Goal: Transaction & Acquisition: Purchase product/service

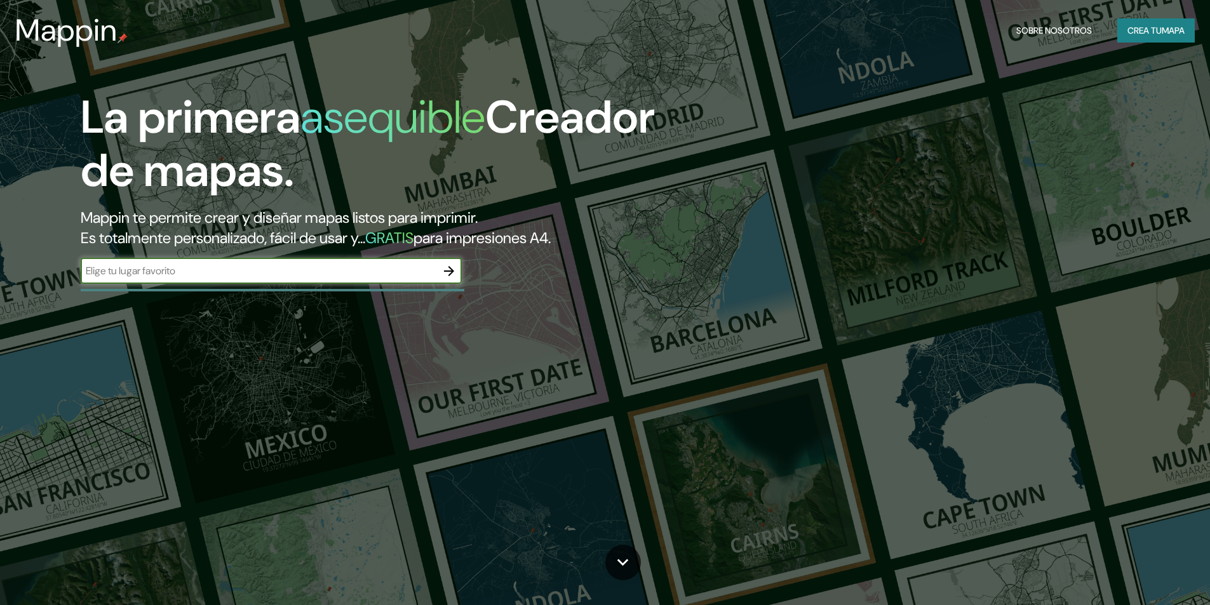
click at [361, 276] on input "text" at bounding box center [259, 271] width 356 height 15
click at [410, 271] on input "LURIN" at bounding box center [259, 271] width 356 height 15
type input "LURIN LIMA"
click at [447, 274] on icon "button" at bounding box center [448, 271] width 15 height 15
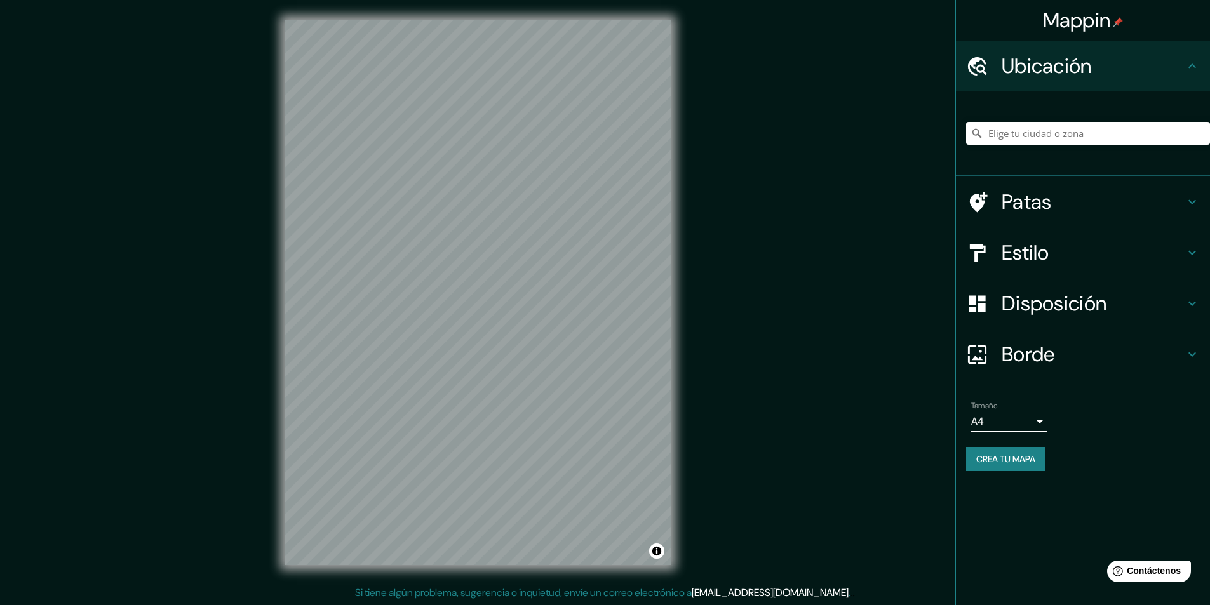
drag, startPoint x: 1045, startPoint y: 115, endPoint x: 1031, endPoint y: 131, distance: 21.2
click at [1038, 123] on div at bounding box center [1088, 134] width 244 height 64
click at [1028, 135] on input "Elige tu ciudad o zona" at bounding box center [1088, 133] width 244 height 23
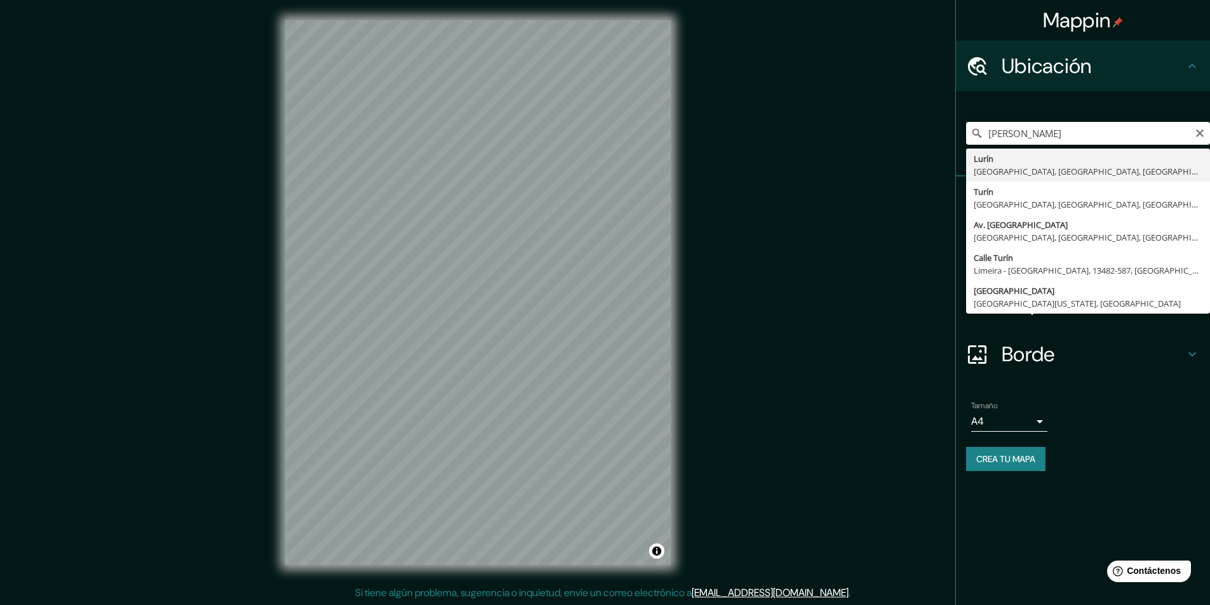
type input "Lurin, Lima, Provincia de Lima, Perú"
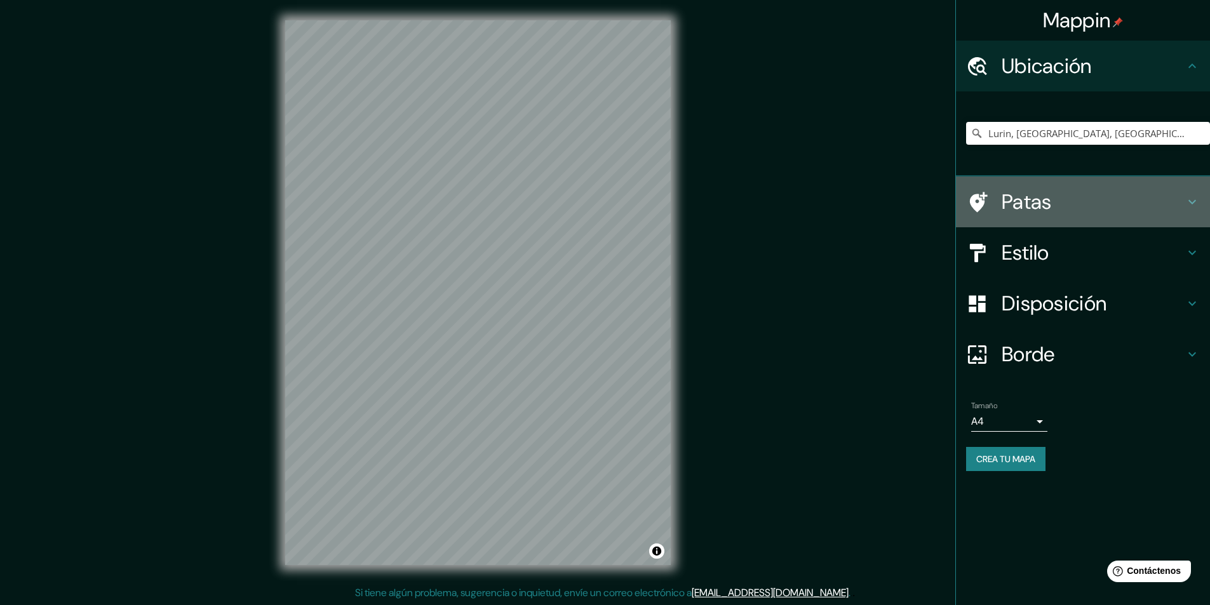
click at [1129, 205] on h4 "Patas" at bounding box center [1093, 201] width 183 height 25
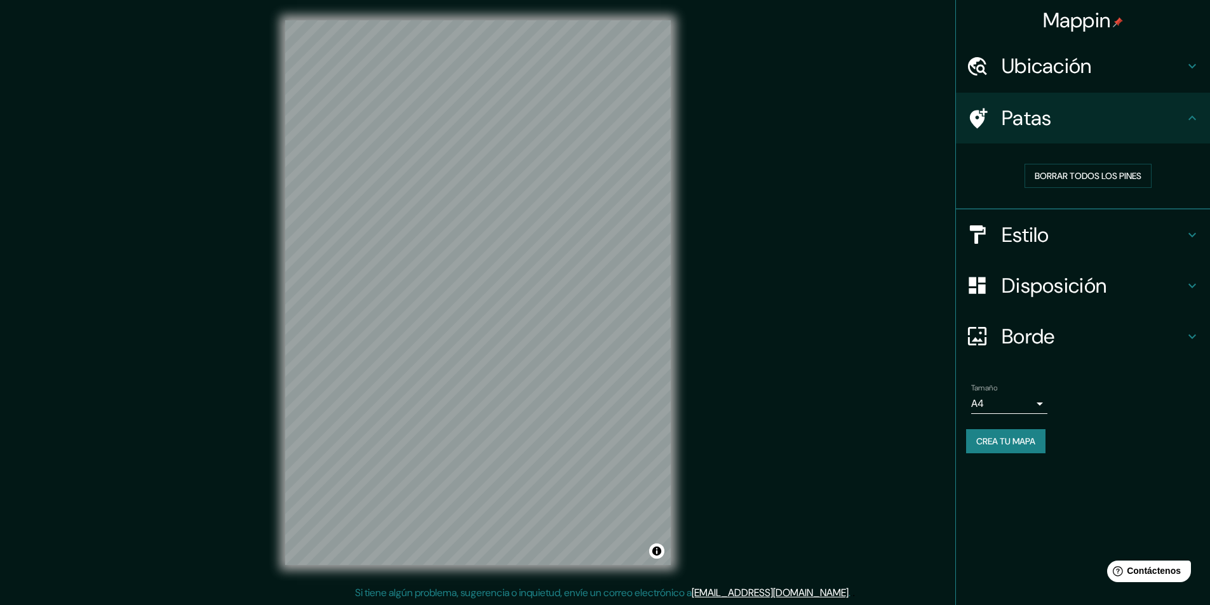
click at [1146, 243] on h4 "Estilo" at bounding box center [1093, 234] width 183 height 25
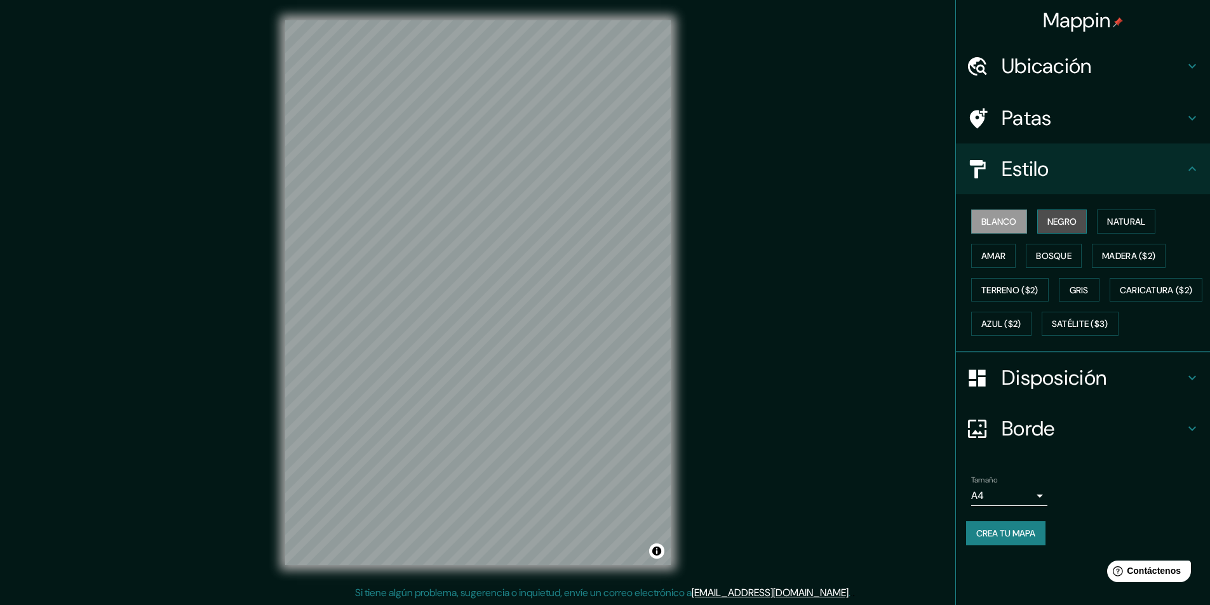
click at [1071, 222] on font "Negro" at bounding box center [1062, 221] width 30 height 11
click at [1108, 217] on button "Natural" at bounding box center [1126, 222] width 58 height 24
click at [1015, 251] on button "Amar" at bounding box center [993, 256] width 44 height 24
click at [1071, 258] on font "Bosque" at bounding box center [1054, 255] width 36 height 11
click at [1120, 256] on font "Madera ($2)" at bounding box center [1128, 255] width 53 height 11
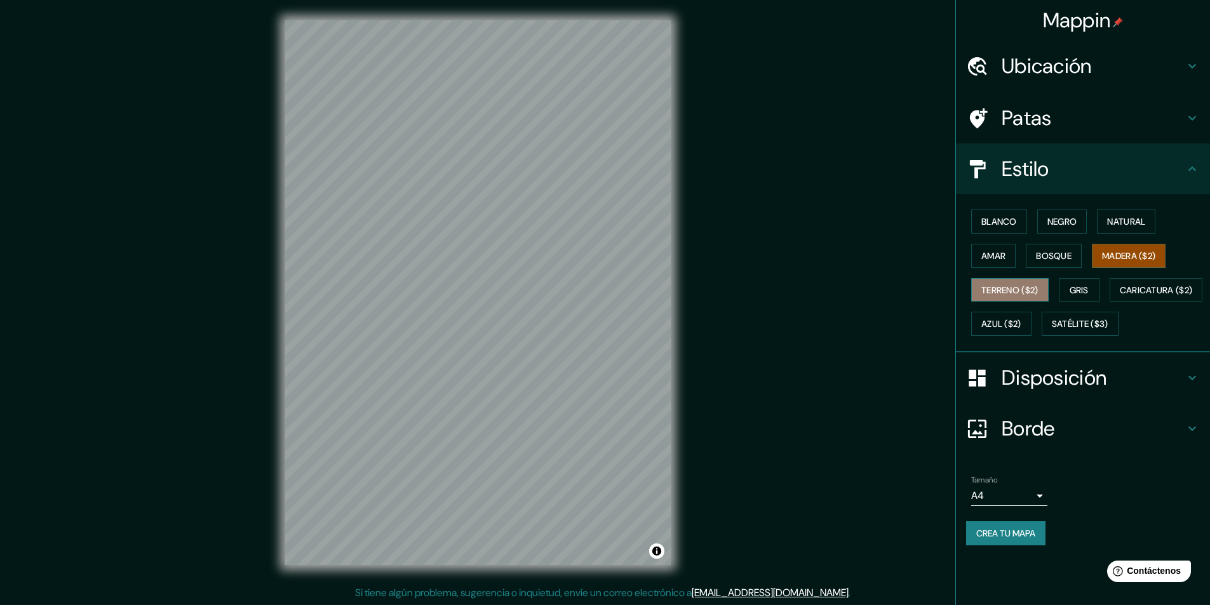
click at [1021, 292] on font "Terreno ($2)" at bounding box center [1009, 290] width 57 height 11
click at [1087, 288] on font "Gris" at bounding box center [1079, 290] width 19 height 11
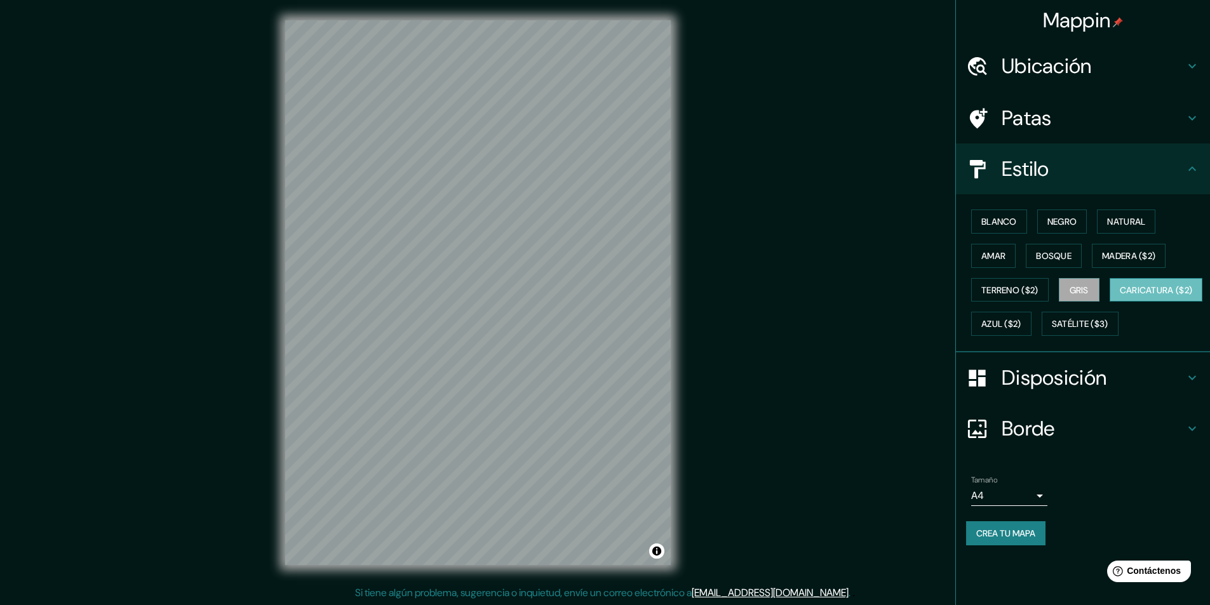
click at [1120, 296] on font "Caricatura ($2)" at bounding box center [1156, 290] width 73 height 11
click at [1021, 321] on font "Azul ($2)" at bounding box center [1001, 324] width 40 height 11
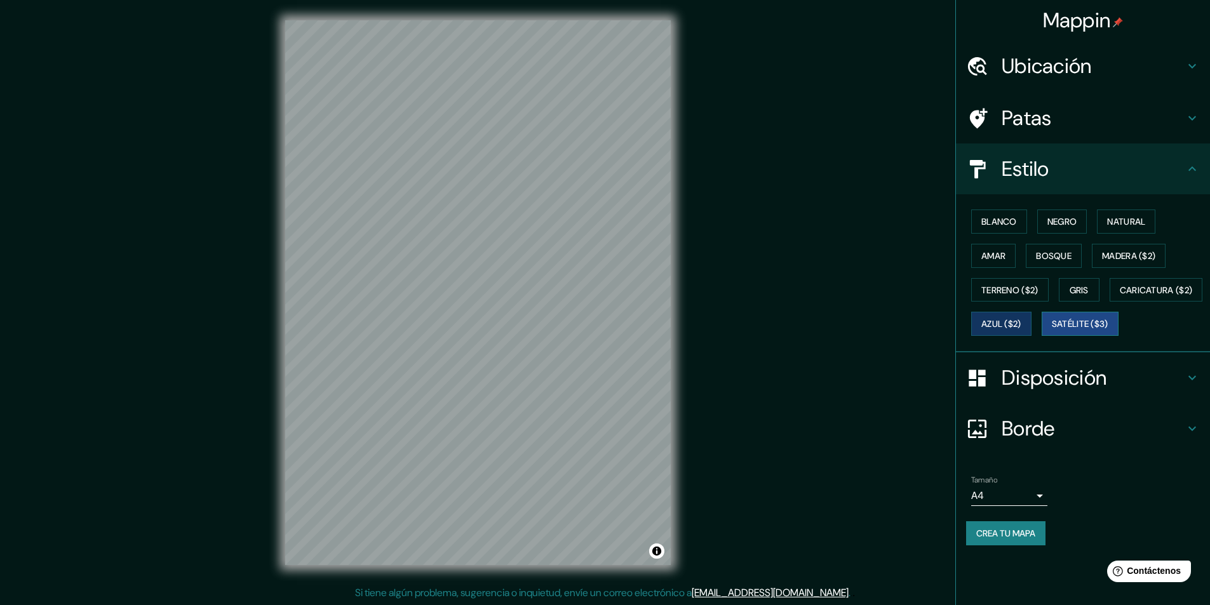
click at [1052, 330] on font "Satélite ($3)" at bounding box center [1080, 324] width 57 height 11
click at [1021, 324] on font "Azul ($2)" at bounding box center [1001, 324] width 40 height 11
click at [1000, 255] on font "Amar" at bounding box center [993, 255] width 24 height 11
click at [1002, 220] on font "Blanco" at bounding box center [999, 221] width 36 height 11
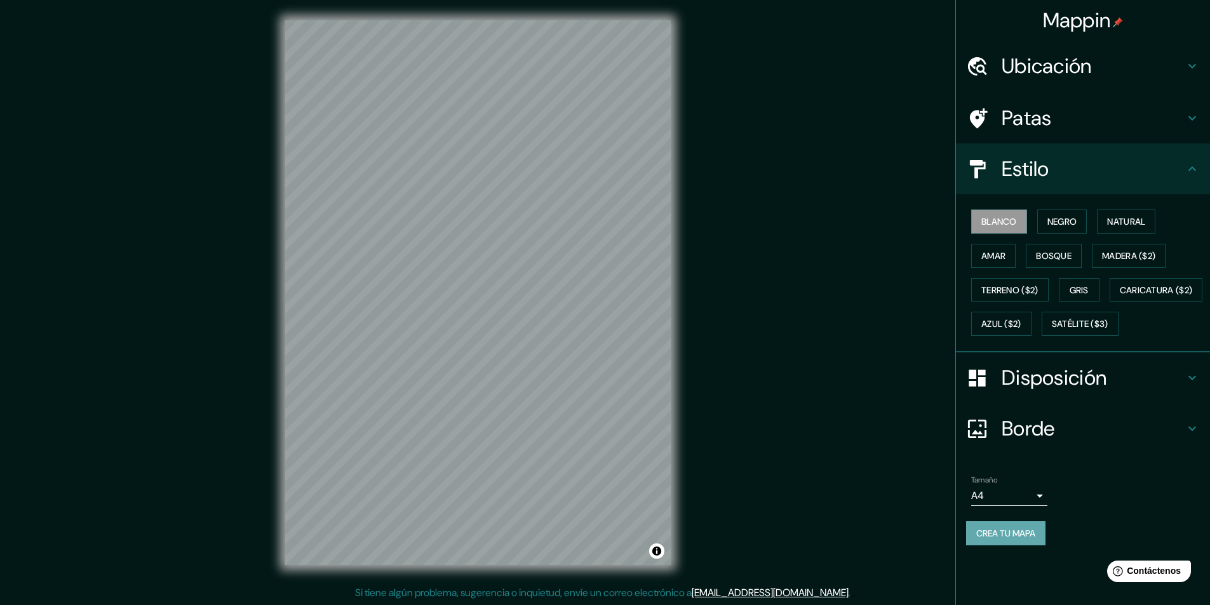
click at [1024, 539] on font "Crea tu mapa" at bounding box center [1005, 533] width 59 height 11
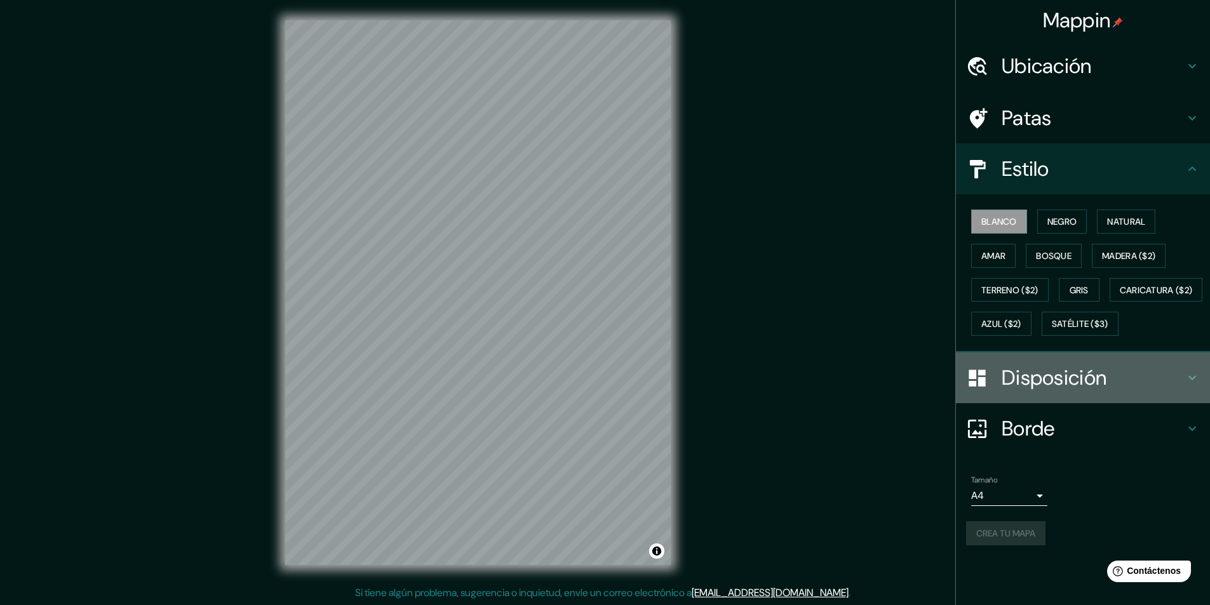
click at [1073, 391] on font "Disposición" at bounding box center [1054, 378] width 105 height 27
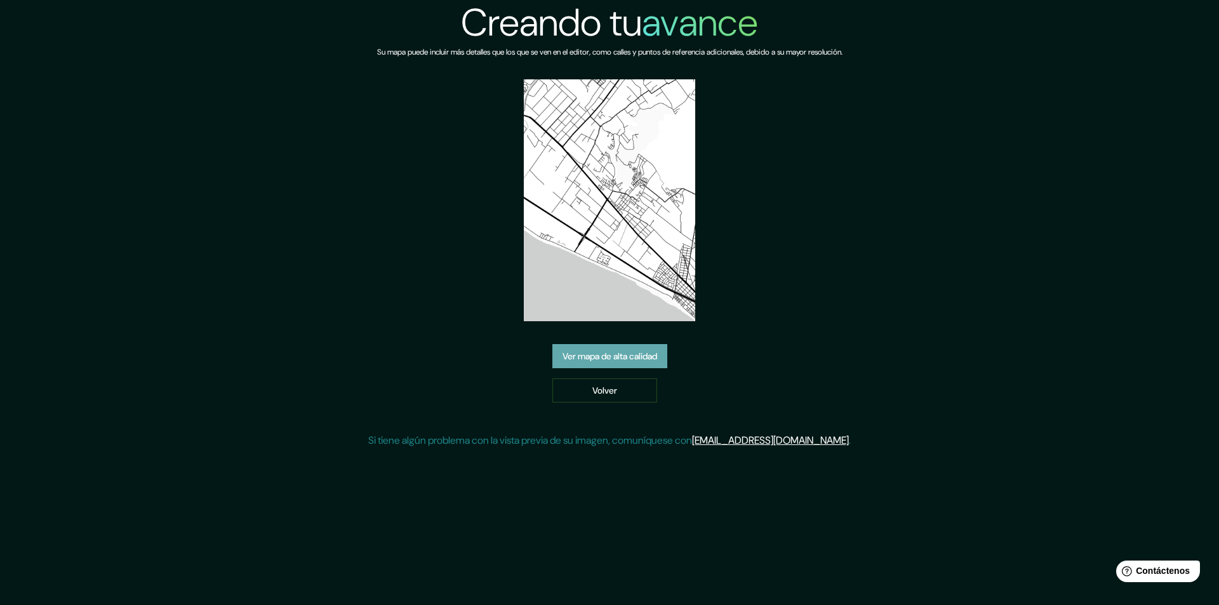
click at [619, 357] on font "Ver mapa de alta calidad" at bounding box center [610, 356] width 95 height 11
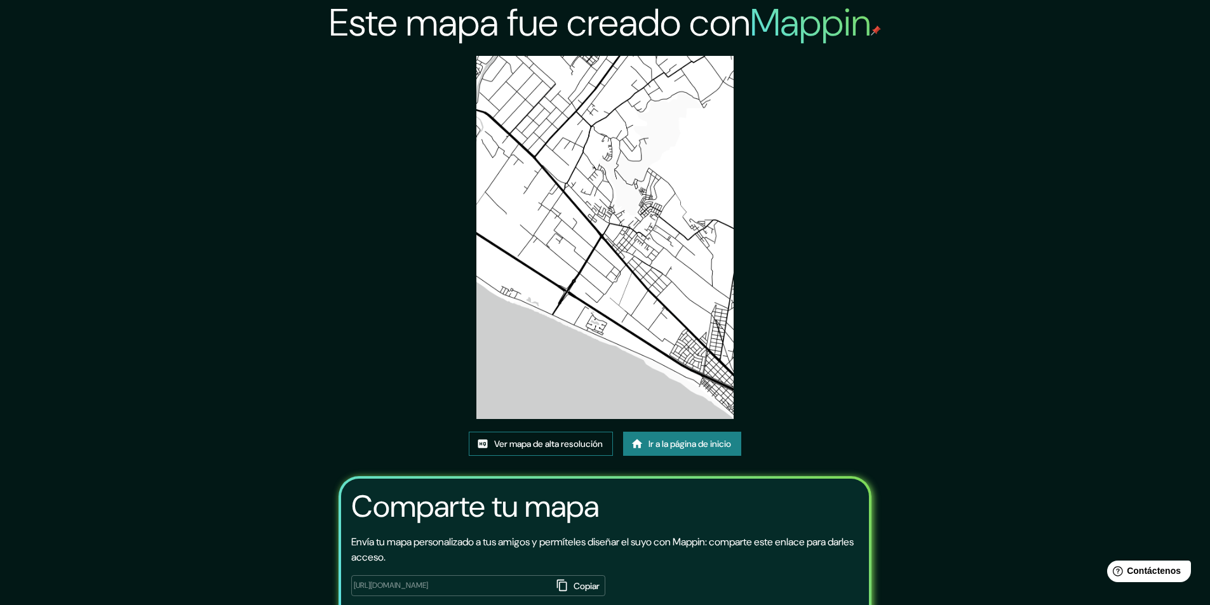
click at [560, 443] on font "Ver mapa de alta resolución" at bounding box center [548, 443] width 109 height 11
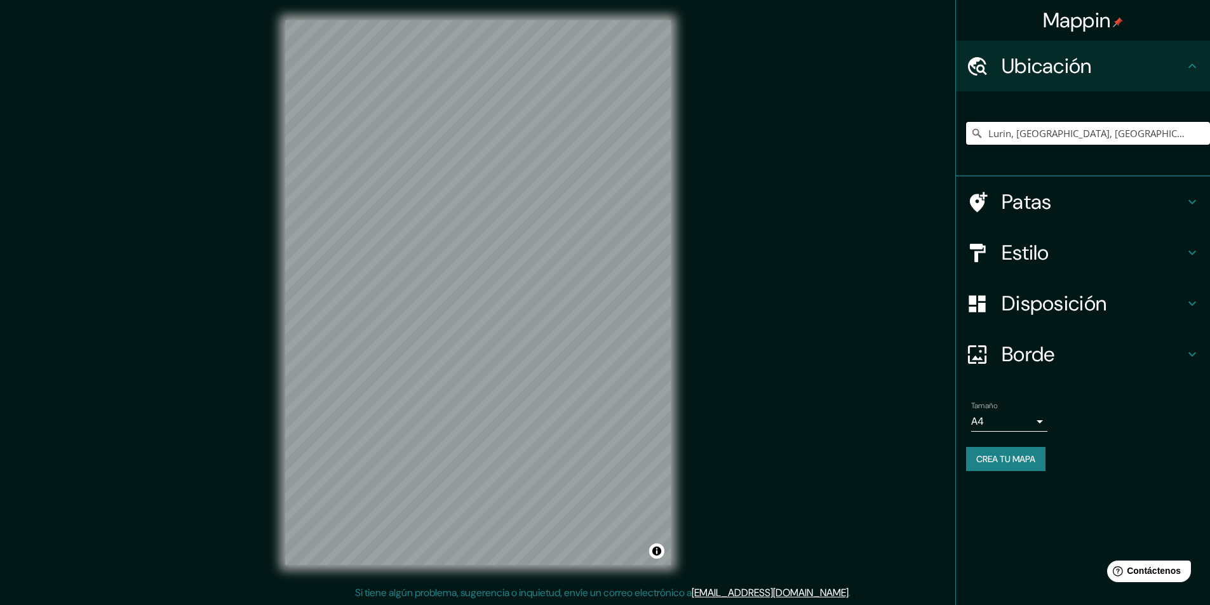
click at [1186, 134] on input "Lurin, Lima, Provincia de Lima, Perú" at bounding box center [1088, 133] width 244 height 23
drag, startPoint x: 1186, startPoint y: 134, endPoint x: 1129, endPoint y: 135, distance: 56.5
click at [1129, 135] on input "Lurin, Lima, Provincia de Lima, Perú" at bounding box center [1088, 133] width 244 height 23
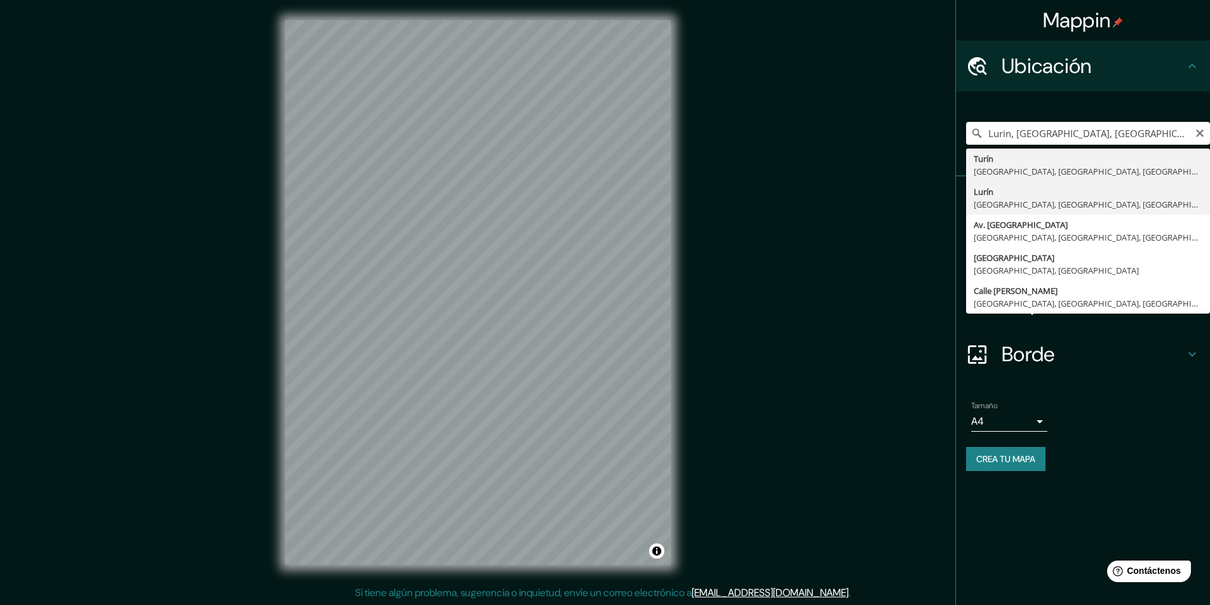
type input "Lurin, Lima, Provincia de Lima, Perú"
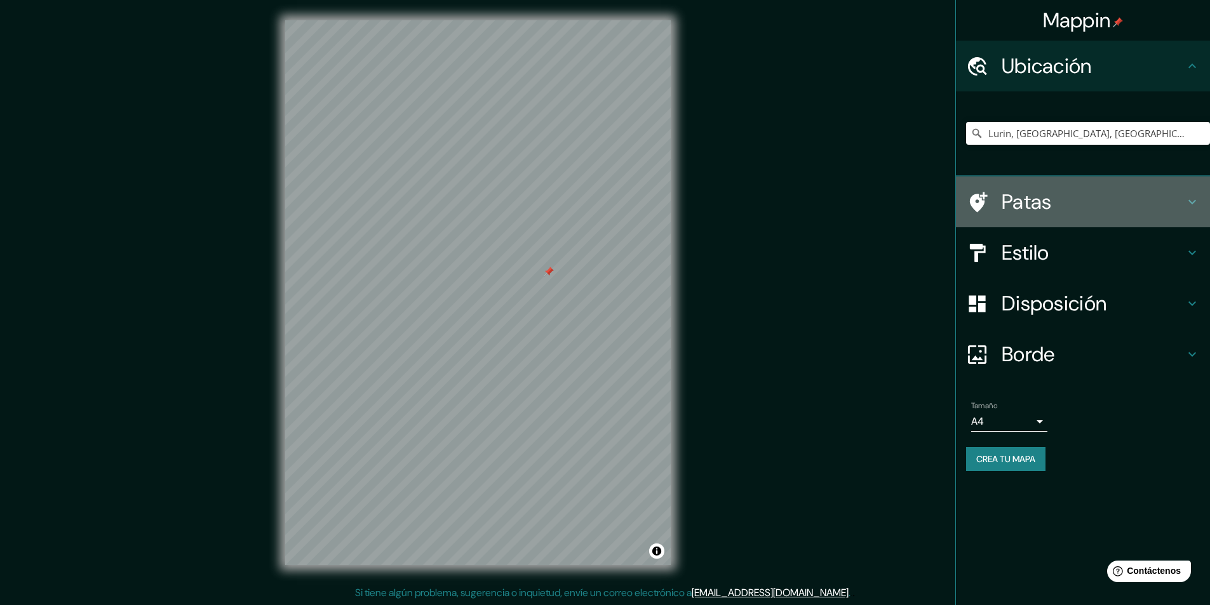
click at [1078, 205] on h4 "Patas" at bounding box center [1093, 201] width 183 height 25
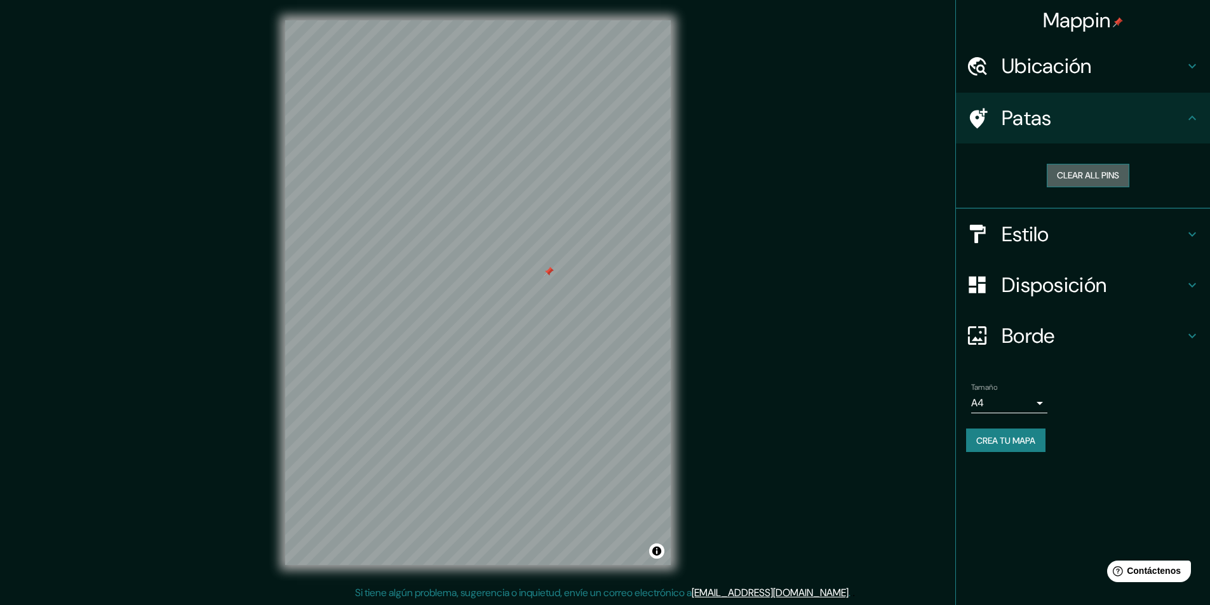
click at [1092, 176] on button "Clear all pins" at bounding box center [1088, 175] width 83 height 23
click at [1161, 121] on h4 "Patas" at bounding box center [1093, 117] width 183 height 25
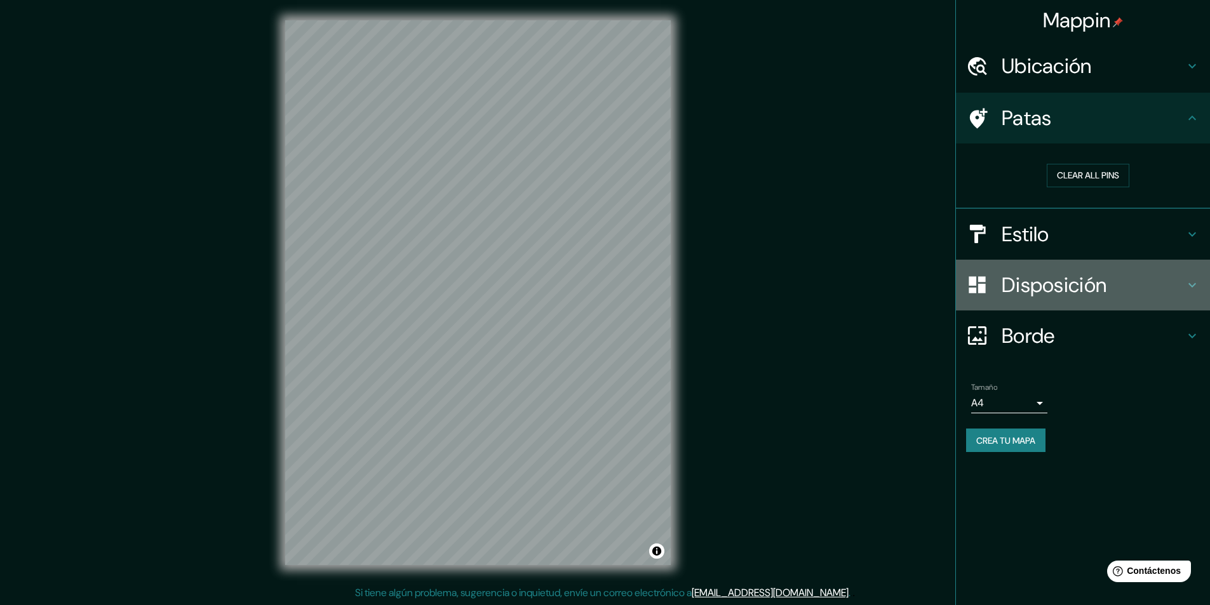
click at [1050, 280] on font "Disposición" at bounding box center [1054, 285] width 105 height 27
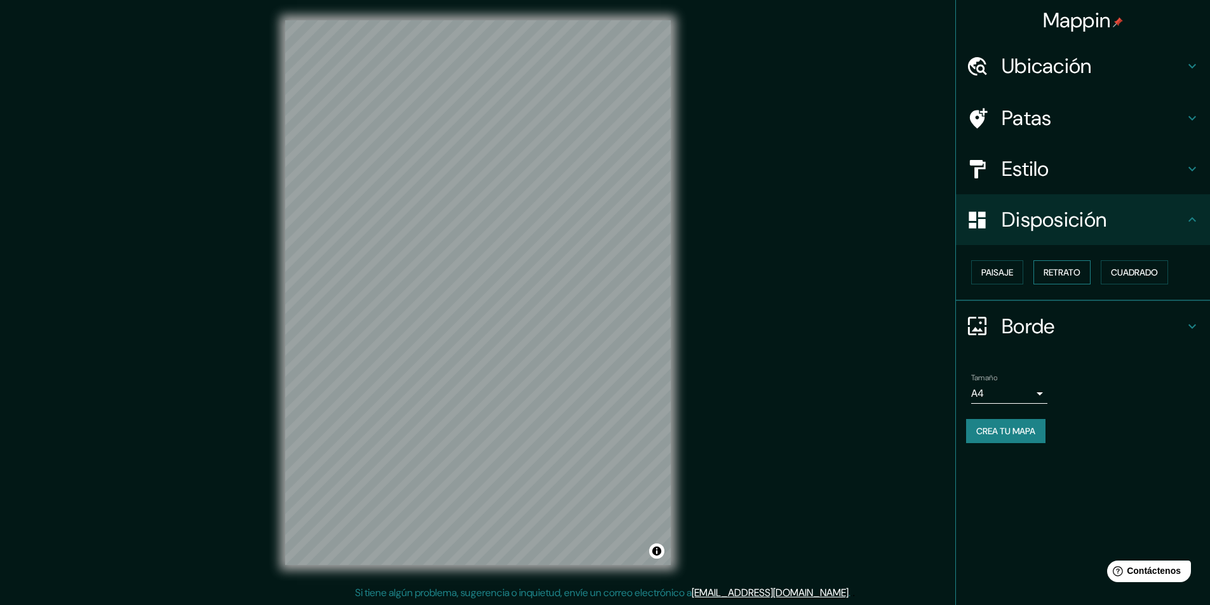
click at [1061, 274] on font "Retrato" at bounding box center [1061, 272] width 37 height 11
click at [1009, 275] on font "Paisaje" at bounding box center [997, 272] width 32 height 11
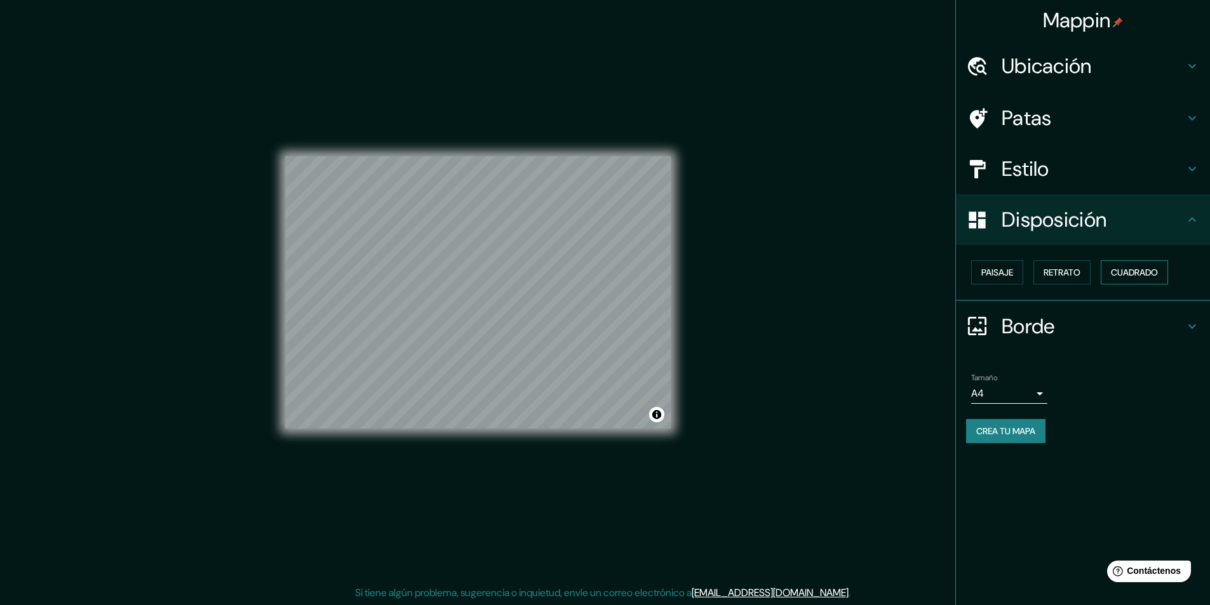
click at [1119, 271] on font "Cuadrado" at bounding box center [1134, 272] width 47 height 11
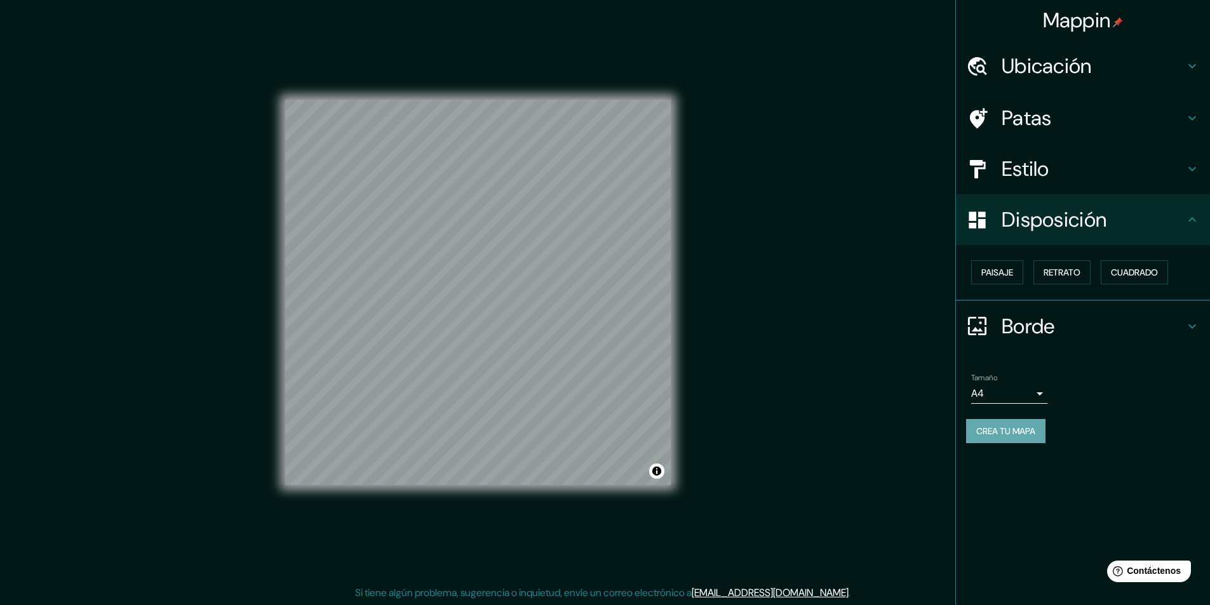
click at [999, 428] on font "Crea tu mapa" at bounding box center [1005, 431] width 59 height 11
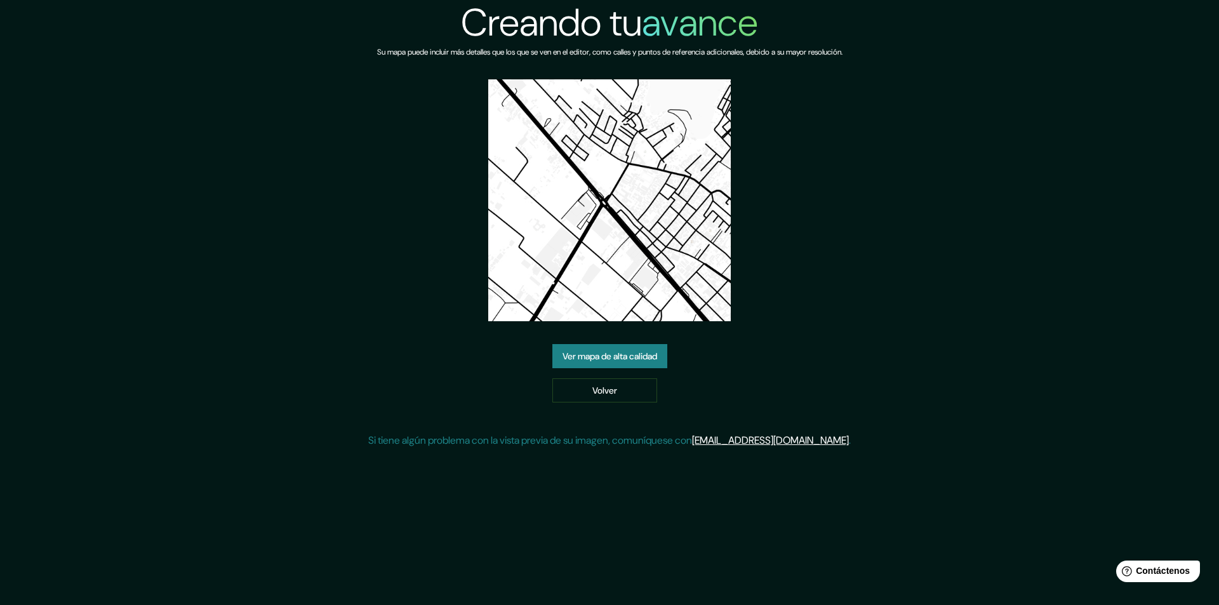
click at [627, 352] on font "Ver mapa de alta calidad" at bounding box center [610, 356] width 95 height 11
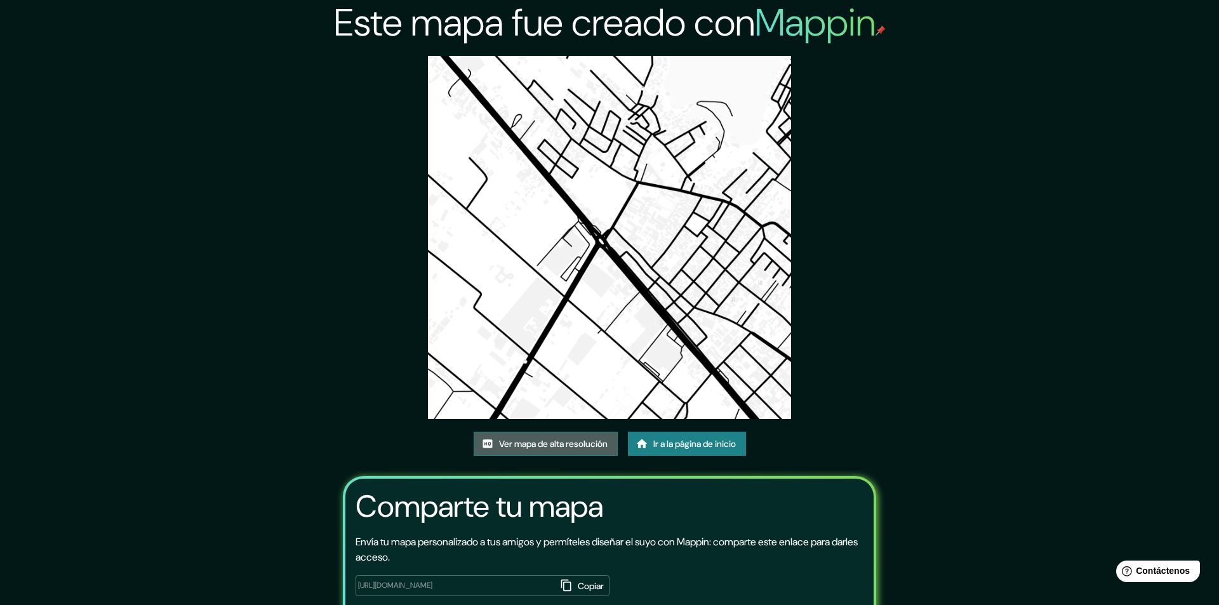
click at [566, 438] on font "Ver mapa de alta resolución" at bounding box center [553, 443] width 109 height 11
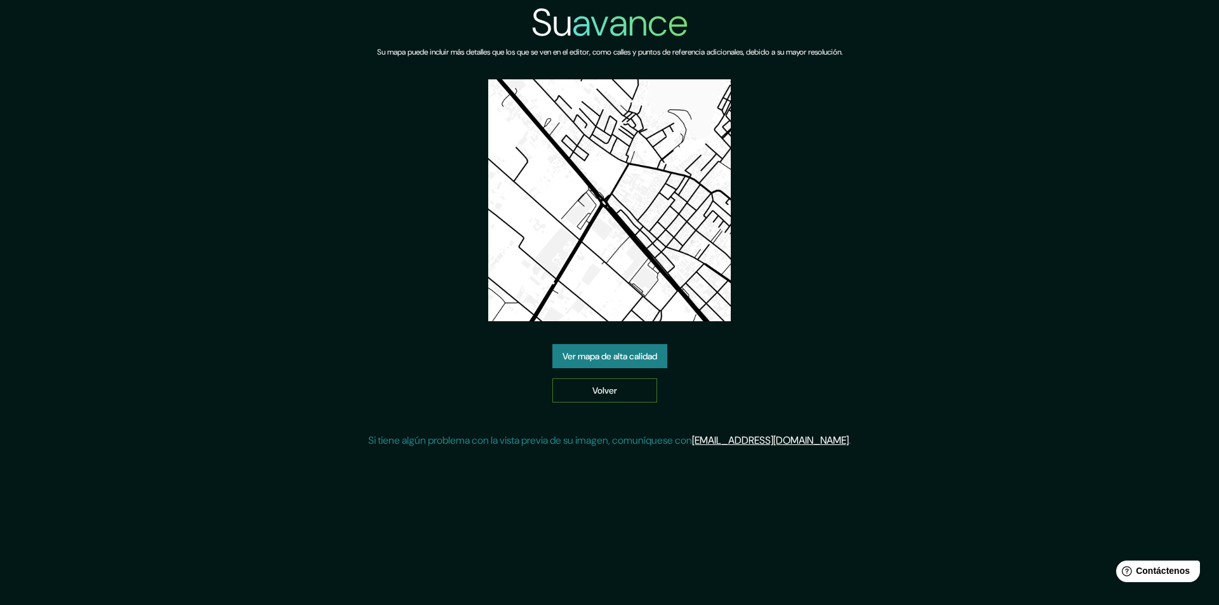
click at [631, 382] on link "Volver" at bounding box center [605, 391] width 105 height 24
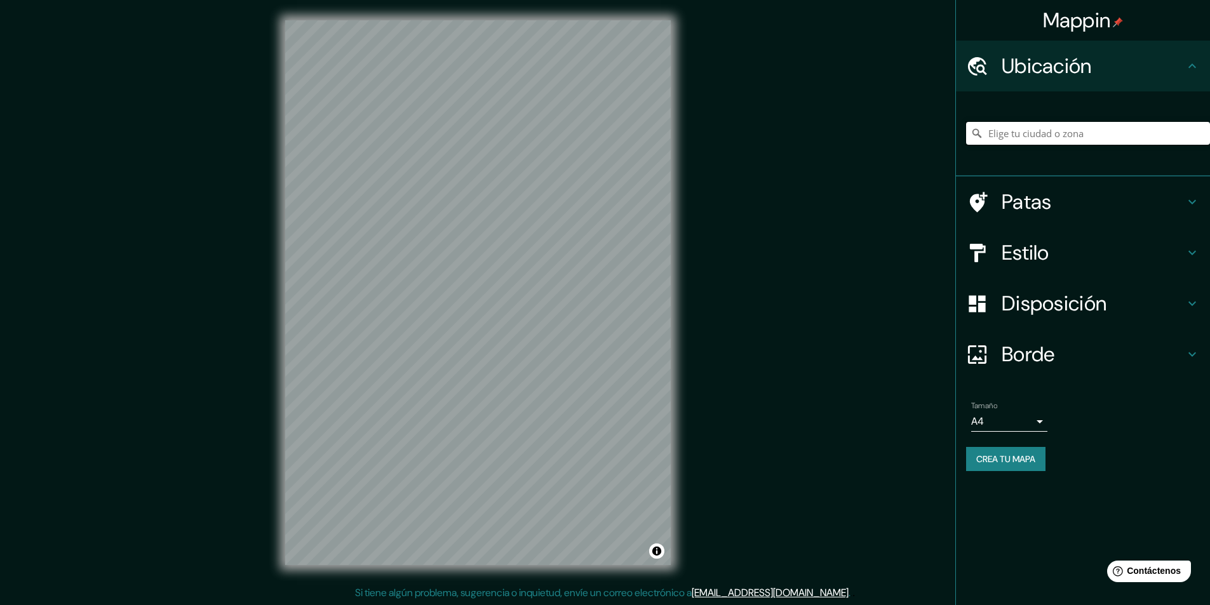
click at [1031, 133] on input "Elige tu ciudad o zona" at bounding box center [1088, 133] width 244 height 23
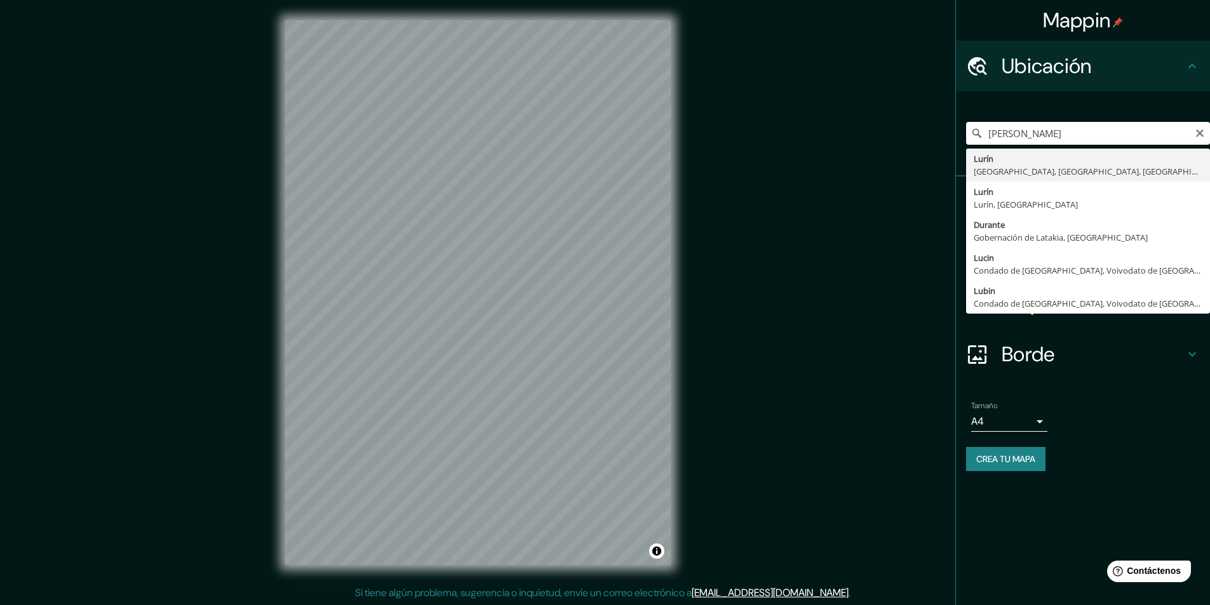
type input "Lurin, [GEOGRAPHIC_DATA], [GEOGRAPHIC_DATA], [GEOGRAPHIC_DATA]"
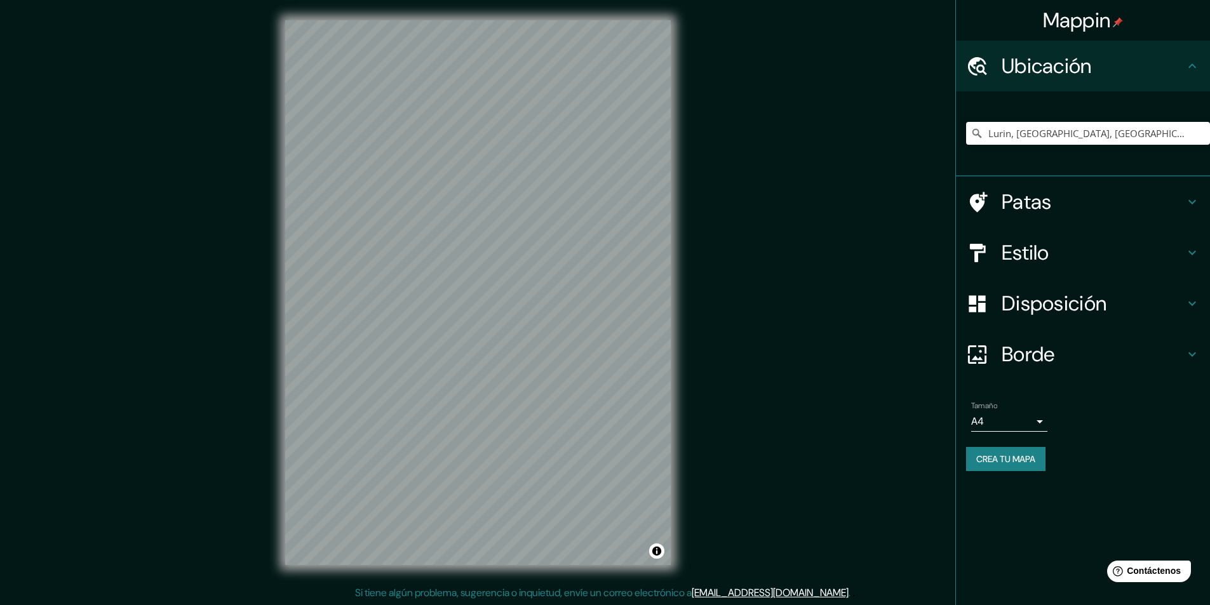
click at [1090, 346] on h4 "Borde" at bounding box center [1093, 354] width 183 height 25
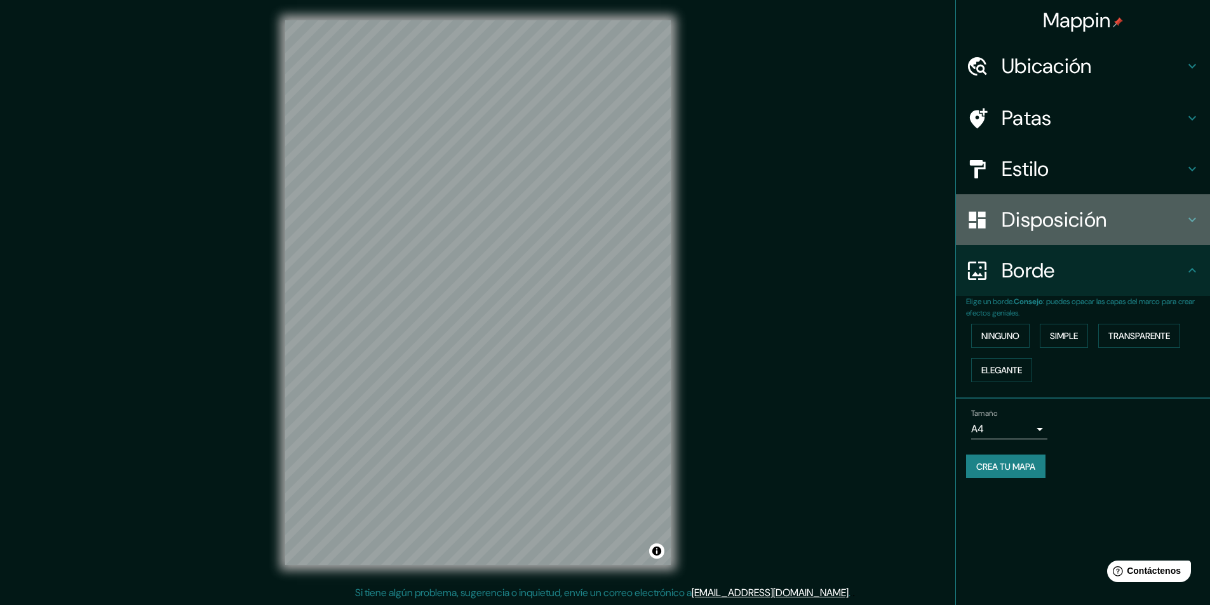
click at [1113, 222] on h4 "Disposición" at bounding box center [1093, 219] width 183 height 25
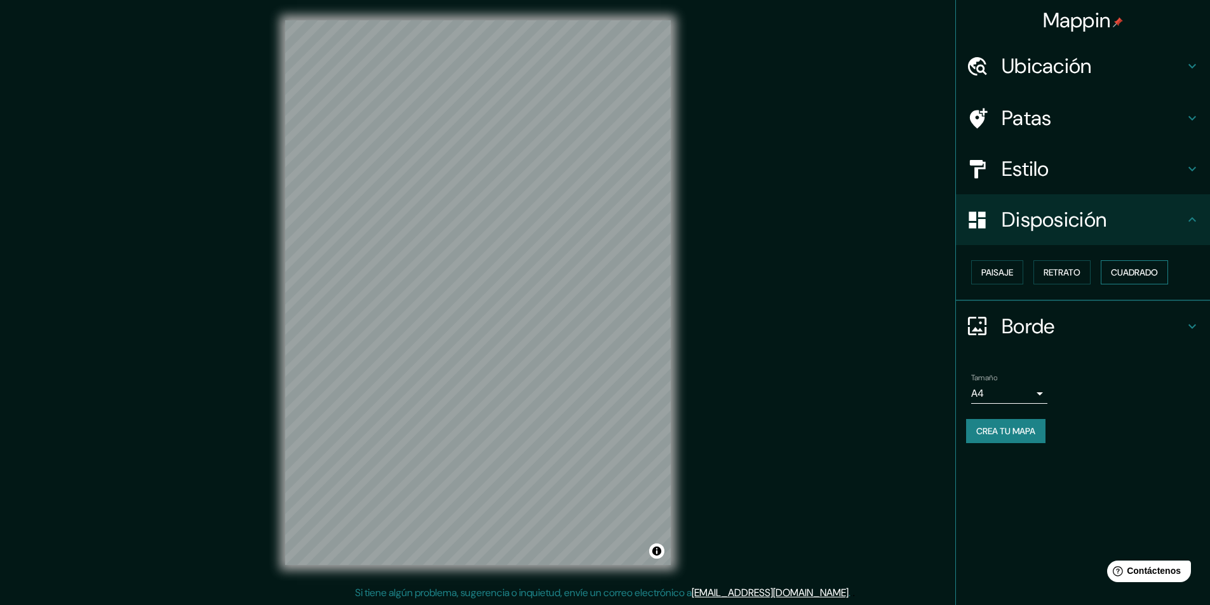
click at [1111, 273] on button "Cuadrado" at bounding box center [1134, 272] width 67 height 24
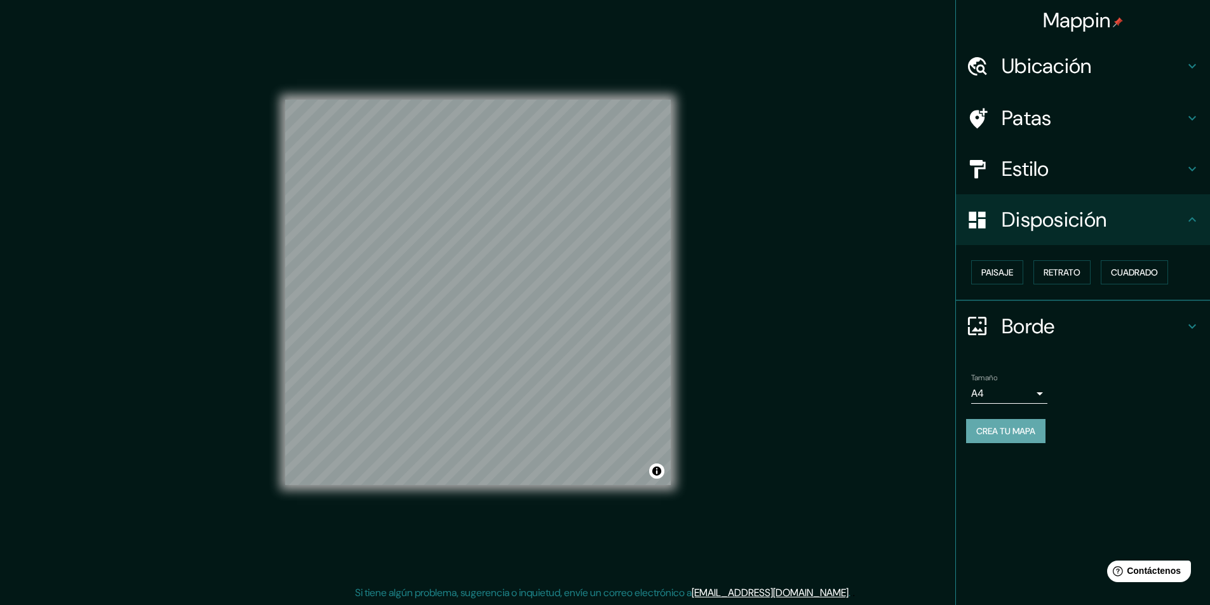
click at [1017, 433] on font "Crea tu mapa" at bounding box center [1005, 431] width 59 height 11
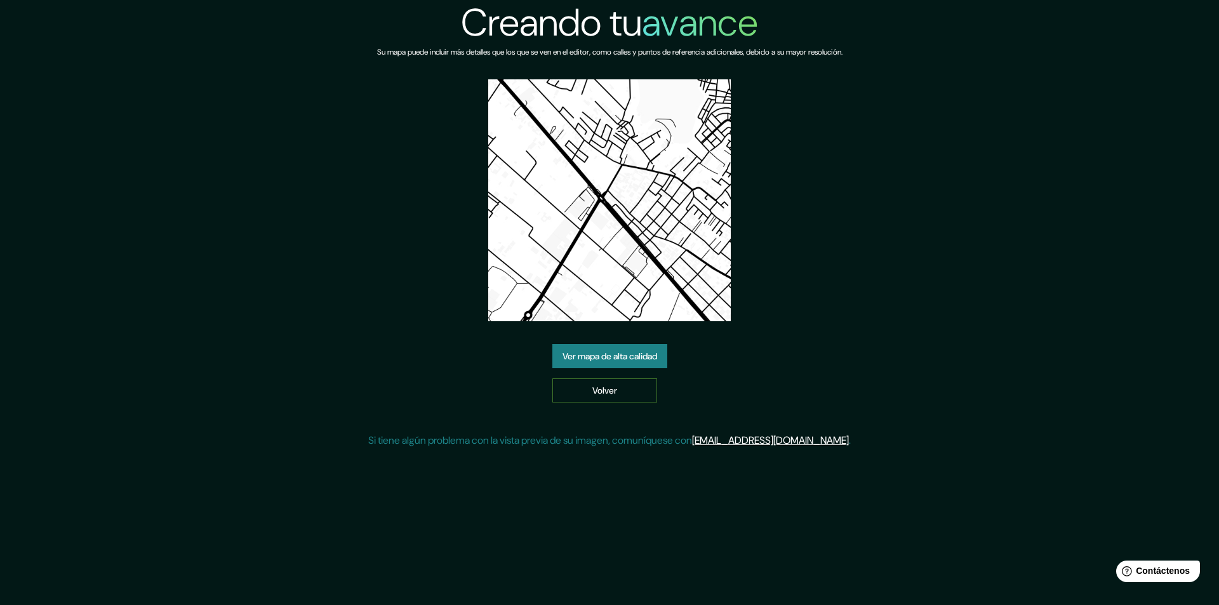
click at [624, 394] on link "Volver" at bounding box center [605, 391] width 105 height 24
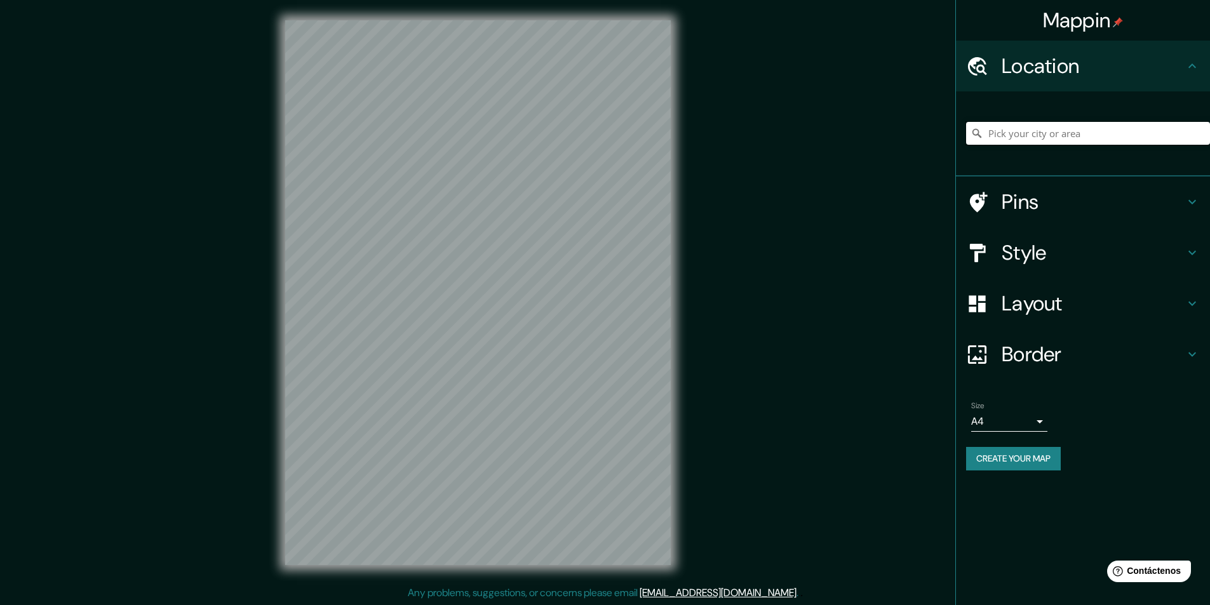
click at [1137, 135] on input "Pick your city or area" at bounding box center [1088, 133] width 244 height 23
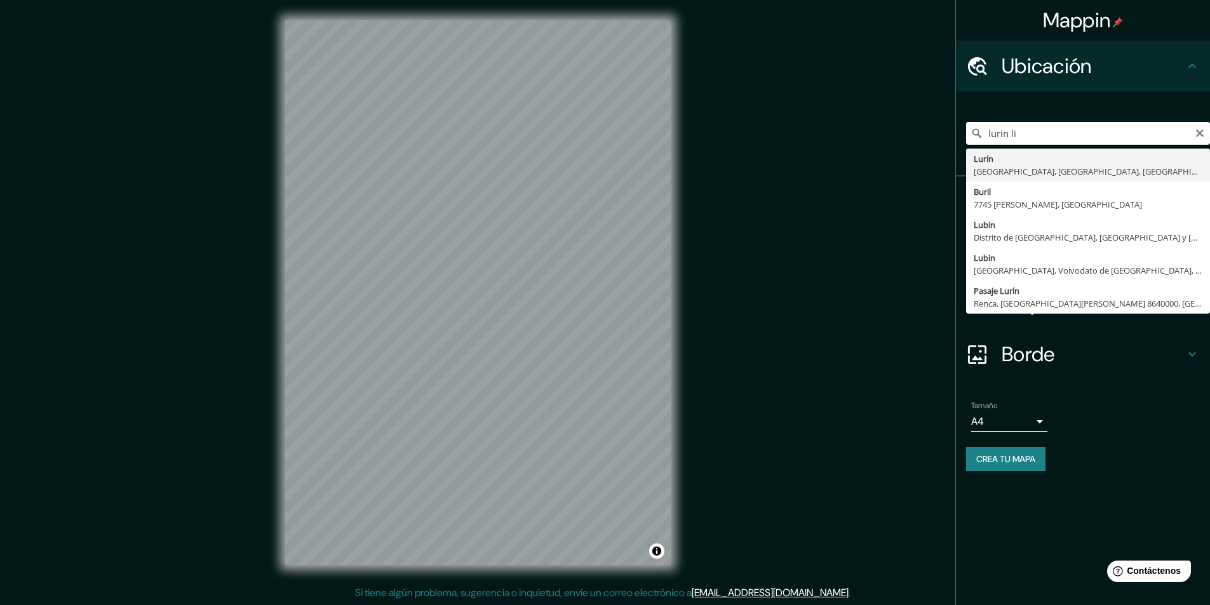
type input "Lurin, [GEOGRAPHIC_DATA], [GEOGRAPHIC_DATA], [GEOGRAPHIC_DATA]"
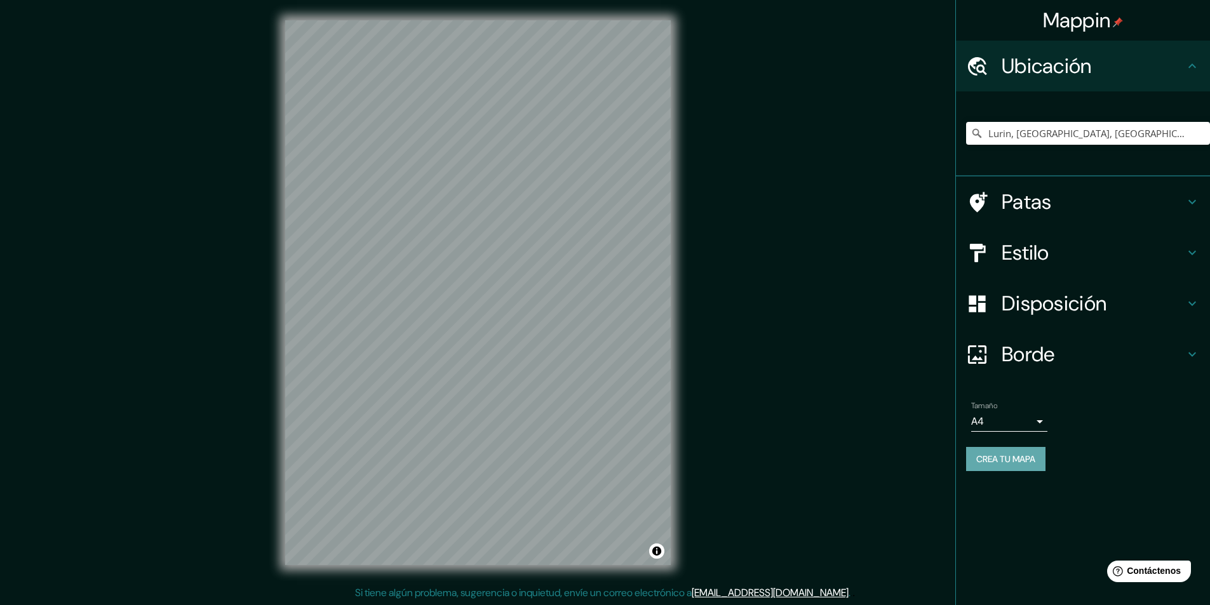
click at [1026, 459] on font "Crea tu mapa" at bounding box center [1005, 458] width 59 height 11
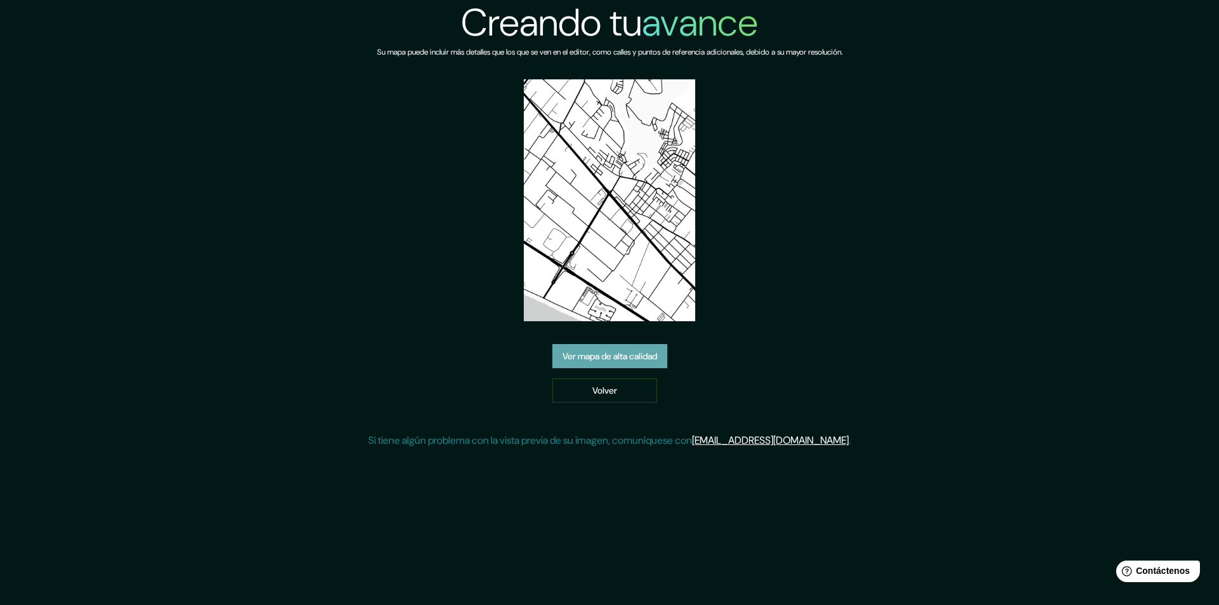
click at [610, 357] on font "Ver mapa de alta calidad" at bounding box center [610, 356] width 95 height 11
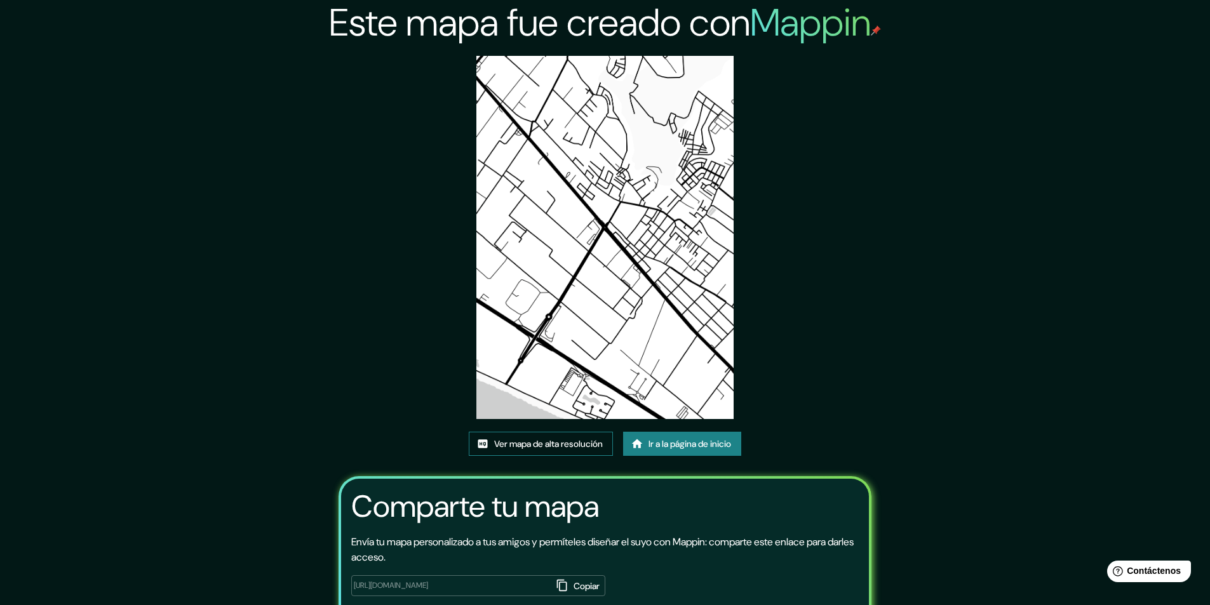
click at [562, 438] on font "Ver mapa de alta resolución" at bounding box center [548, 443] width 109 height 11
